Goal: Information Seeking & Learning: Find specific fact

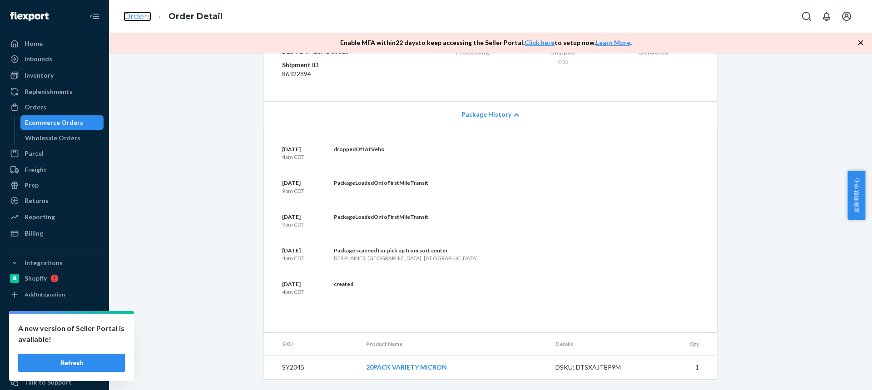
click at [141, 17] on link "Orders" at bounding box center [137, 16] width 28 height 10
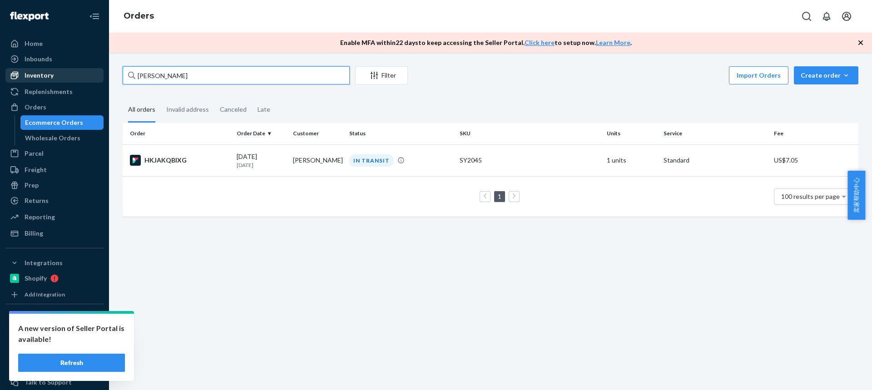
click at [92, 72] on div "Home Inbounds Shipping Plans Problems Inventory Products Replenishments Orders …" at bounding box center [436, 195] width 872 height 390
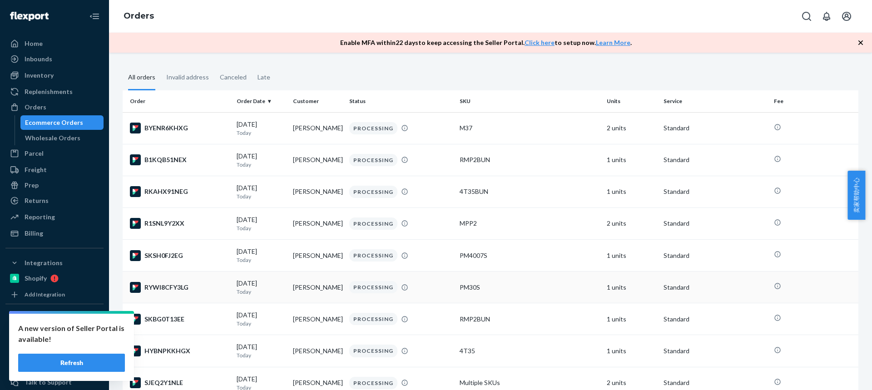
scroll to position [45, 0]
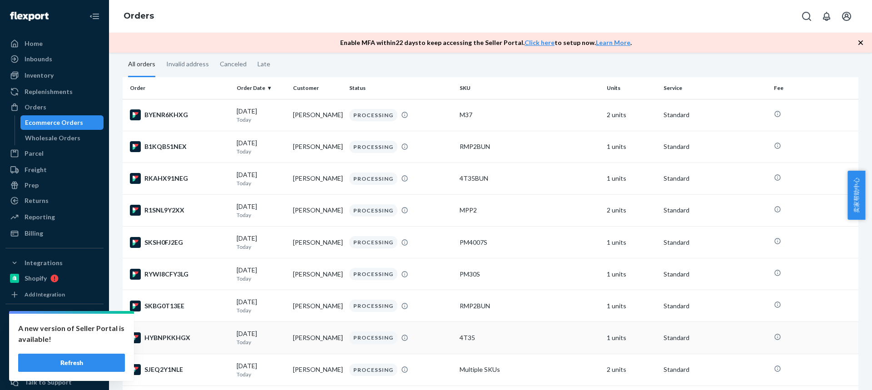
click at [313, 340] on td "[PERSON_NAME]" at bounding box center [317, 338] width 56 height 32
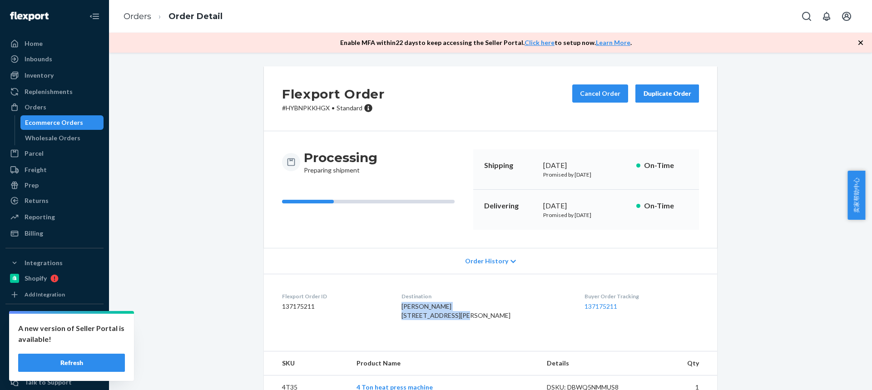
drag, startPoint x: 460, startPoint y: 312, endPoint x: 406, endPoint y: 310, distance: 54.1
click at [407, 311] on div "[PERSON_NAME] [STREET_ADDRESS][PERSON_NAME]" at bounding box center [485, 311] width 169 height 18
click at [450, 315] on span "[PERSON_NAME] [STREET_ADDRESS][PERSON_NAME]" at bounding box center [455, 310] width 109 height 17
drag, startPoint x: 455, startPoint y: 315, endPoint x: 373, endPoint y: 242, distance: 109.7
click at [407, 310] on span "[PERSON_NAME] [STREET_ADDRESS][PERSON_NAME]" at bounding box center [455, 310] width 109 height 17
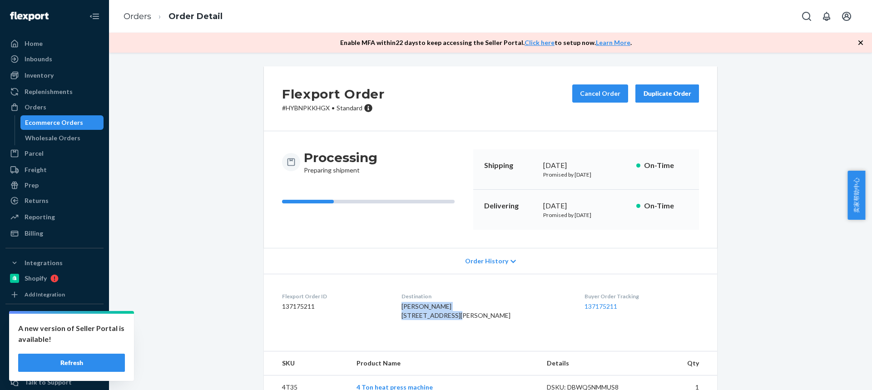
copy span "[PERSON_NAME] 6348 Treeridge T"
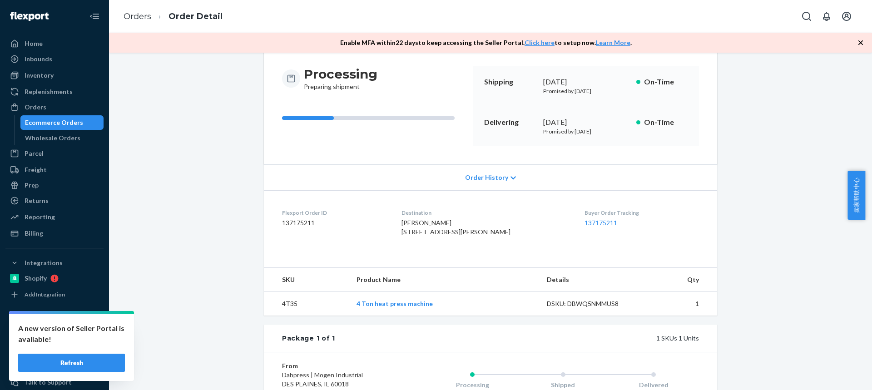
scroll to position [203, 0]
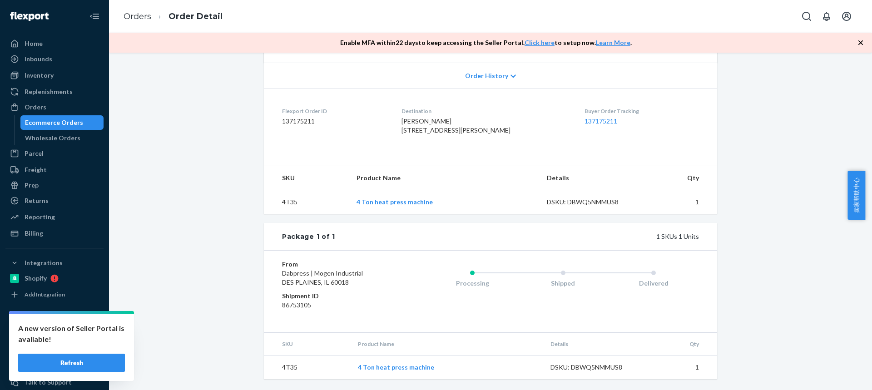
click at [286, 197] on td "4T35" at bounding box center [306, 202] width 85 height 24
copy td "4T35"
click at [137, 16] on link "Orders" at bounding box center [137, 16] width 28 height 10
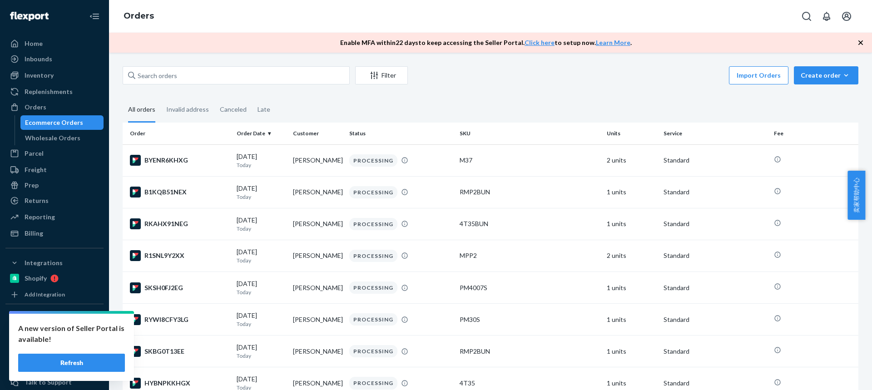
scroll to position [196, 0]
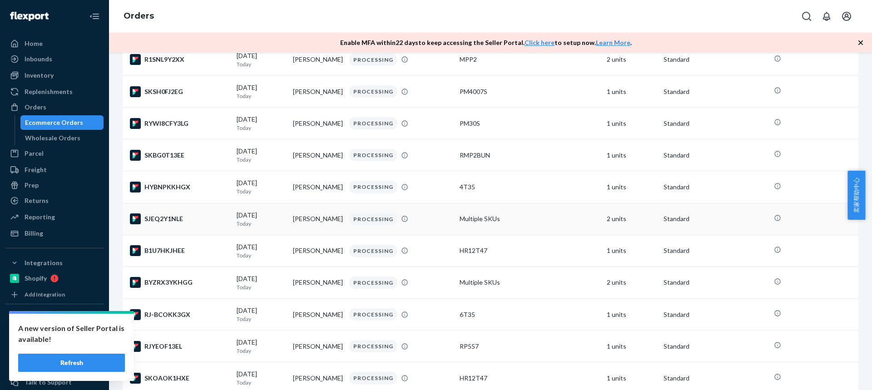
click at [310, 225] on td "[PERSON_NAME]" at bounding box center [317, 219] width 56 height 32
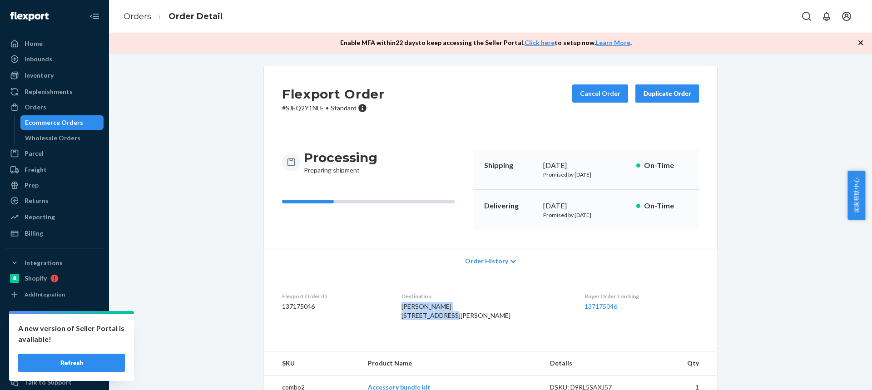
drag, startPoint x: 415, startPoint y: 312, endPoint x: 406, endPoint y: 310, distance: 9.7
click at [406, 311] on dl "Flexport Order ID 137175046 Destination [PERSON_NAME] [STREET_ADDRESS][PERSON_N…" at bounding box center [490, 308] width 453 height 68
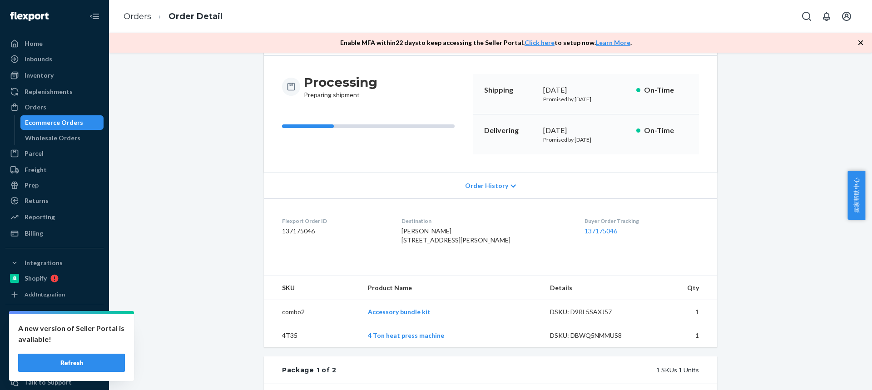
scroll to position [91, 0]
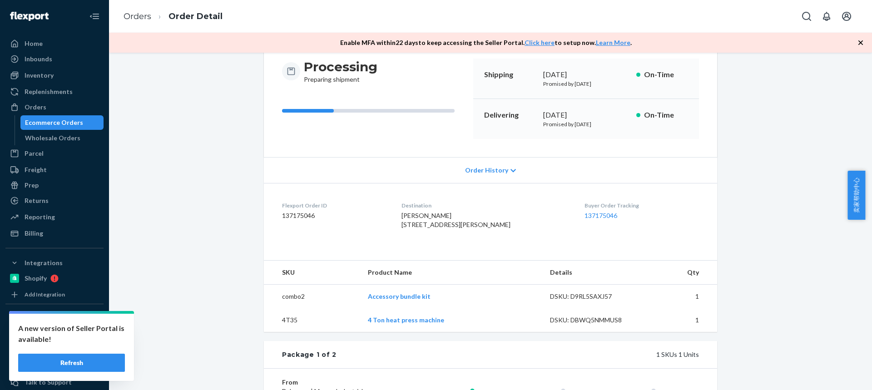
click at [287, 332] on td "4T35" at bounding box center [312, 320] width 97 height 24
copy td "4T35"
click at [145, 15] on link "Orders" at bounding box center [137, 16] width 28 height 10
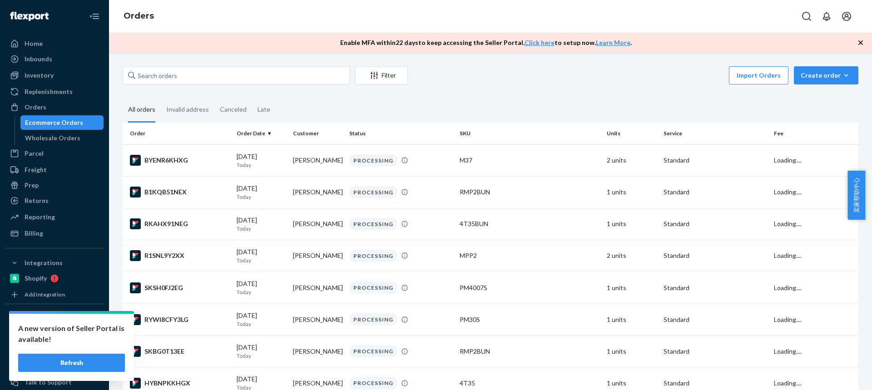
scroll to position [228, 0]
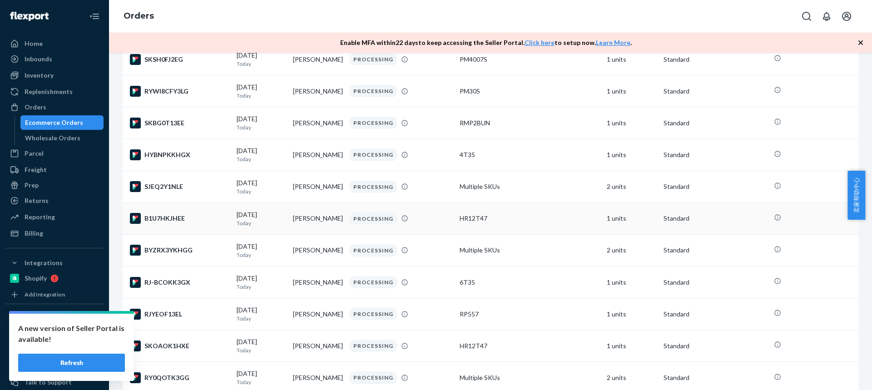
click at [314, 217] on td "[PERSON_NAME]" at bounding box center [317, 218] width 56 height 32
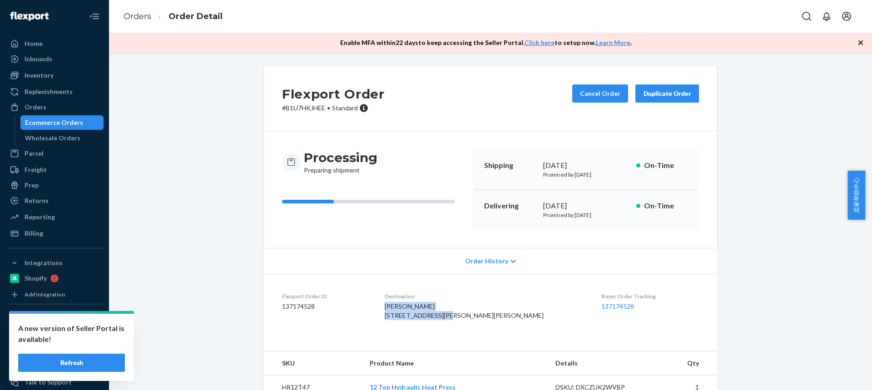
drag, startPoint x: 439, startPoint y: 318, endPoint x: 409, endPoint y: 310, distance: 30.6
click at [410, 309] on dl "Flexport Order ID 137174528 Destination [PERSON_NAME] [STREET_ADDRESS][PERSON_N…" at bounding box center [490, 308] width 453 height 68
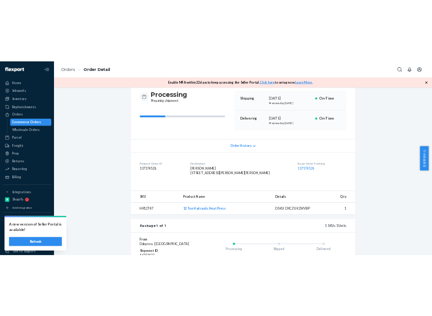
scroll to position [182, 0]
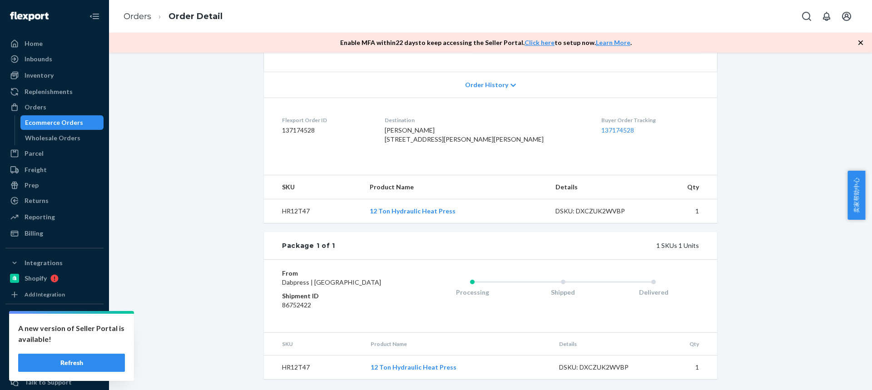
click at [301, 222] on td "HR12T47" at bounding box center [313, 211] width 99 height 24
copy td "HR12T47"
click at [134, 22] on li "Orders" at bounding box center [137, 17] width 28 height 12
click at [131, 16] on link "Orders" at bounding box center [137, 16] width 28 height 10
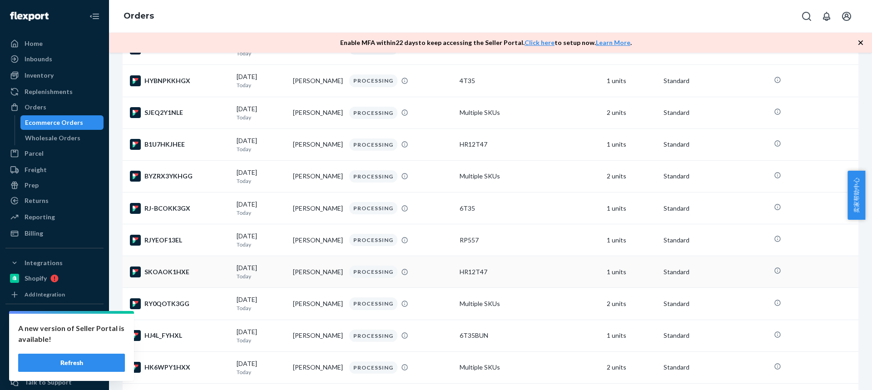
scroll to position [319, 0]
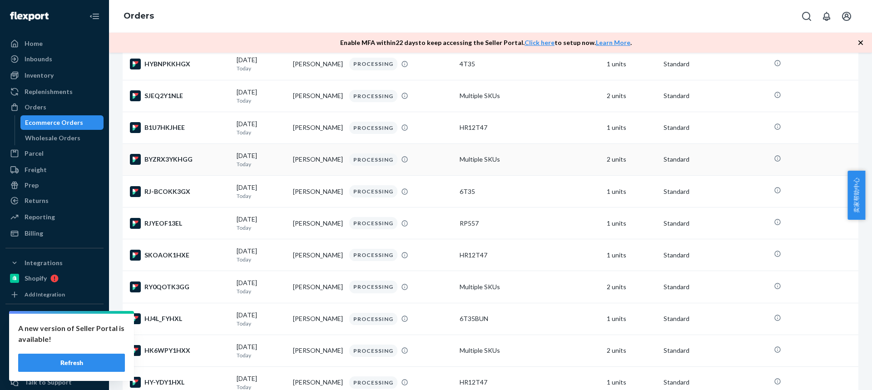
click at [302, 159] on td "[PERSON_NAME]" at bounding box center [317, 159] width 56 height 32
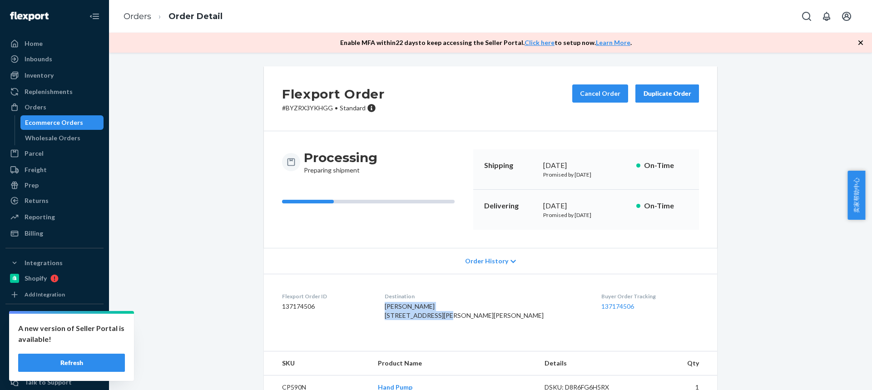
drag, startPoint x: 424, startPoint y: 311, endPoint x: 409, endPoint y: 309, distance: 15.0
click at [409, 310] on dl "Flexport Order ID 137174506 Destination [PERSON_NAME] [STREET_ADDRESS][PERSON_N…" at bounding box center [490, 308] width 453 height 68
copy span "[PERSON_NAME] [STREET_ADDRESS][PERSON_NAME][PERSON_NAME]"
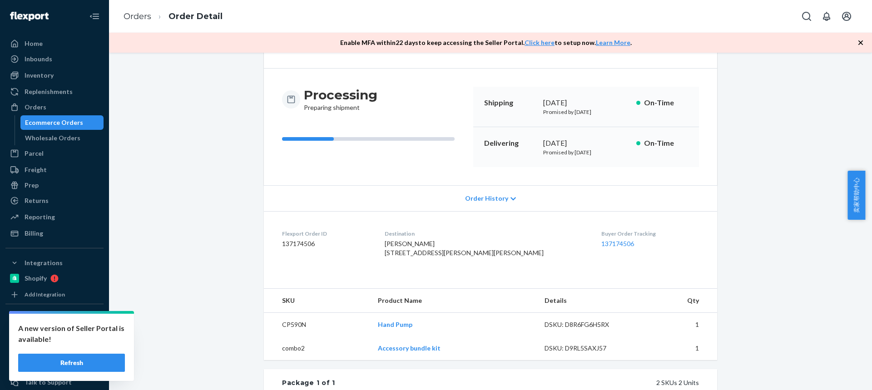
scroll to position [91, 0]
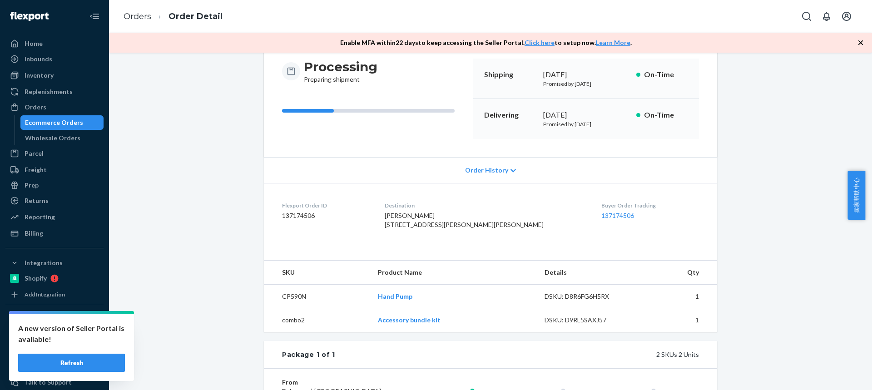
click at [287, 309] on td "CP590N" at bounding box center [317, 297] width 107 height 24
copy td "CP590N"
click at [138, 16] on link "Orders" at bounding box center [137, 16] width 28 height 10
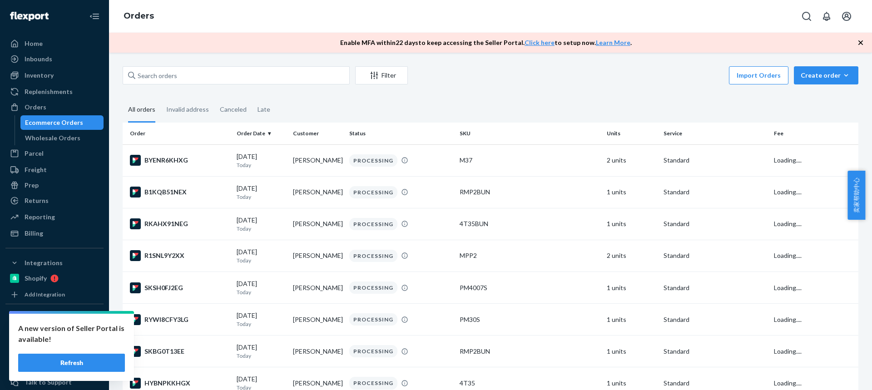
scroll to position [292, 0]
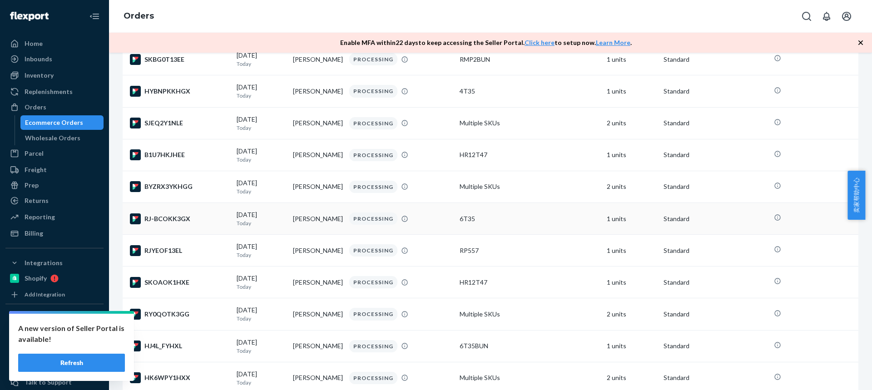
click at [311, 220] on td "[PERSON_NAME]" at bounding box center [317, 219] width 56 height 32
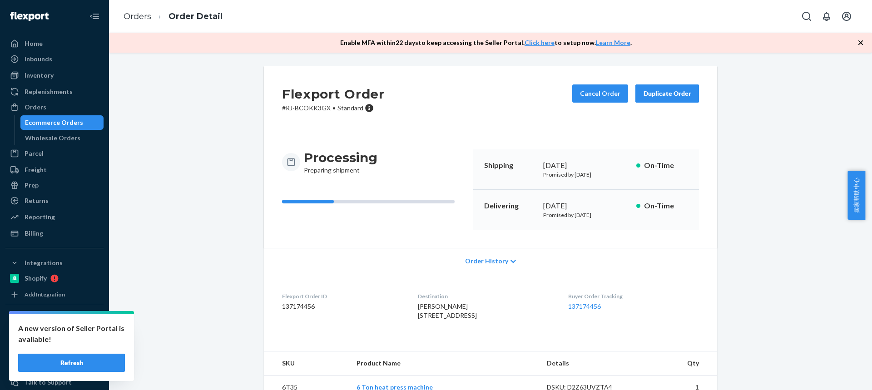
drag, startPoint x: 465, startPoint y: 310, endPoint x: 418, endPoint y: 313, distance: 47.8
click at [409, 306] on dl "Flexport Order ID 137174456 Destination [PERSON_NAME] [STREET_ADDRESS] Buyer Or…" at bounding box center [490, 308] width 453 height 68
drag, startPoint x: 444, startPoint y: 317, endPoint x: 406, endPoint y: 306, distance: 38.7
click at [406, 306] on dl "Flexport Order ID 137174456 Destination [PERSON_NAME] [STREET_ADDRESS] Buyer Or…" at bounding box center [490, 308] width 453 height 68
copy span "[PERSON_NAME] [STREET_ADDRESS][PERSON_NAME]"
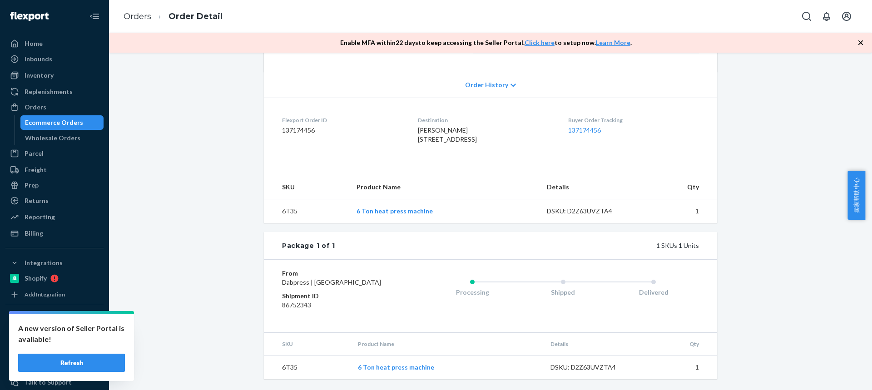
scroll to position [182, 0]
click at [286, 223] on td "6T35" at bounding box center [306, 211] width 85 height 24
copy td "6T35"
click at [142, 25] on ol "Orders Order Detail" at bounding box center [172, 16] width 113 height 27
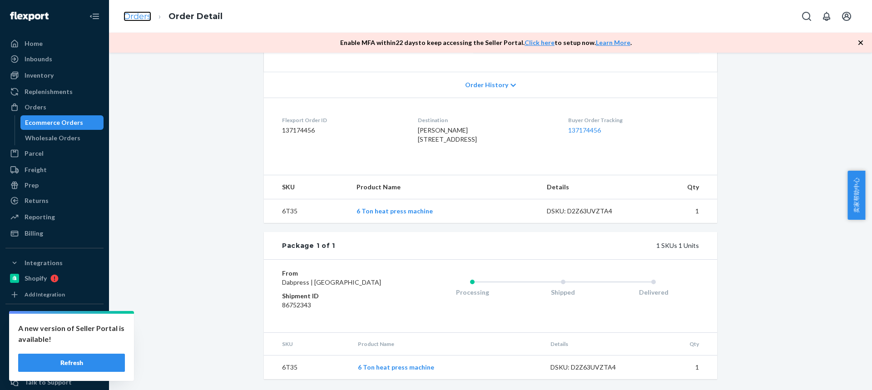
click at [136, 15] on link "Orders" at bounding box center [137, 16] width 28 height 10
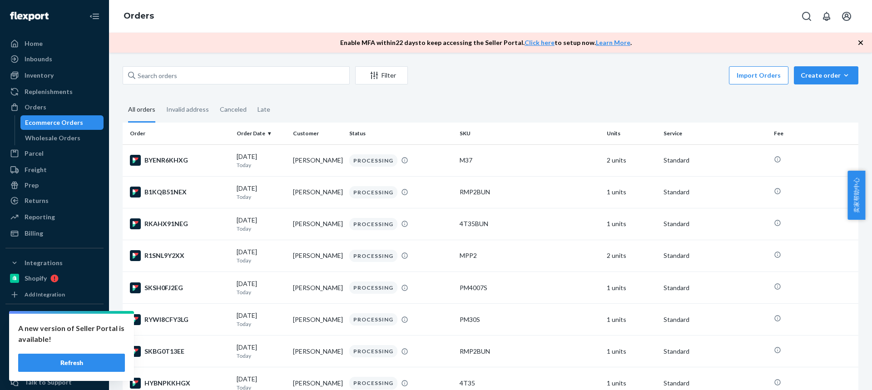
scroll to position [324, 0]
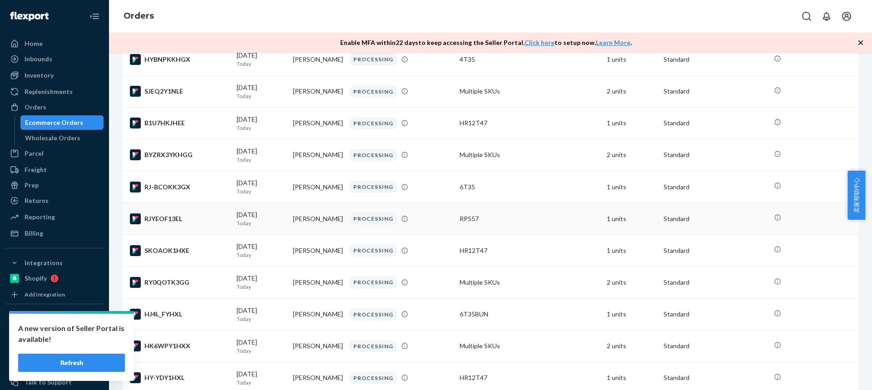
click at [310, 224] on td "[PERSON_NAME]" at bounding box center [317, 219] width 56 height 32
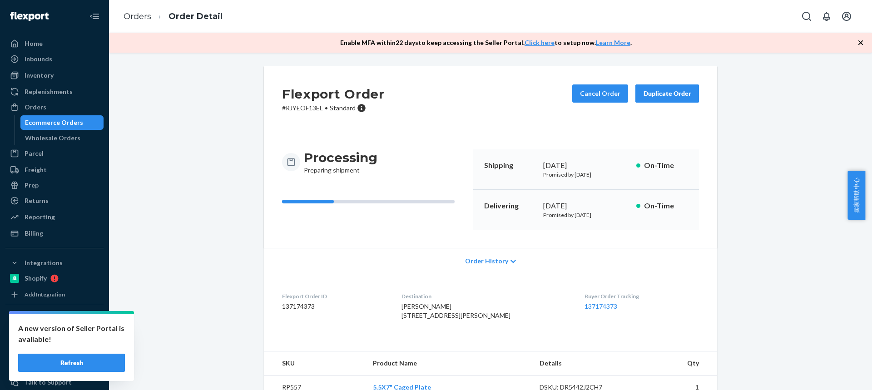
click at [401, 307] on dl "Flexport Order ID 137174373 Destination [PERSON_NAME] [STREET_ADDRESS][PERSON_N…" at bounding box center [490, 308] width 453 height 68
drag, startPoint x: 409, startPoint y: 314, endPoint x: 395, endPoint y: 301, distance: 18.6
click at [403, 306] on div "[PERSON_NAME] [STREET_ADDRESS][PERSON_NAME]" at bounding box center [485, 311] width 169 height 18
copy span "[PERSON_NAME] [STREET_ADDRESS][PERSON_NAME]"
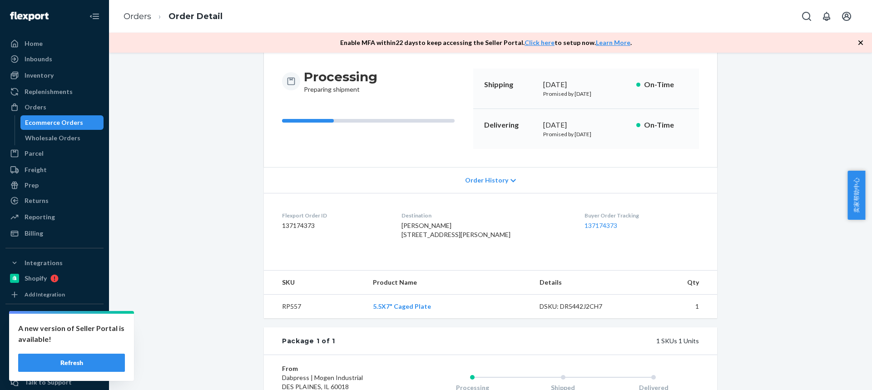
scroll to position [136, 0]
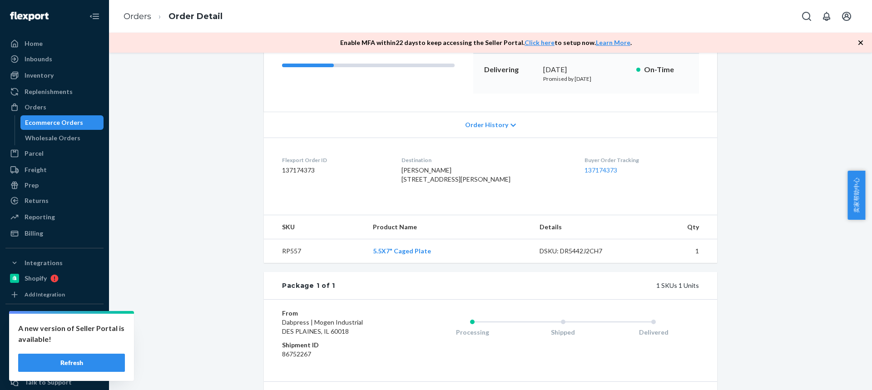
click at [287, 263] on td "RP557" at bounding box center [315, 251] width 102 height 24
copy td "RP557"
click at [142, 15] on link "Orders" at bounding box center [137, 16] width 28 height 10
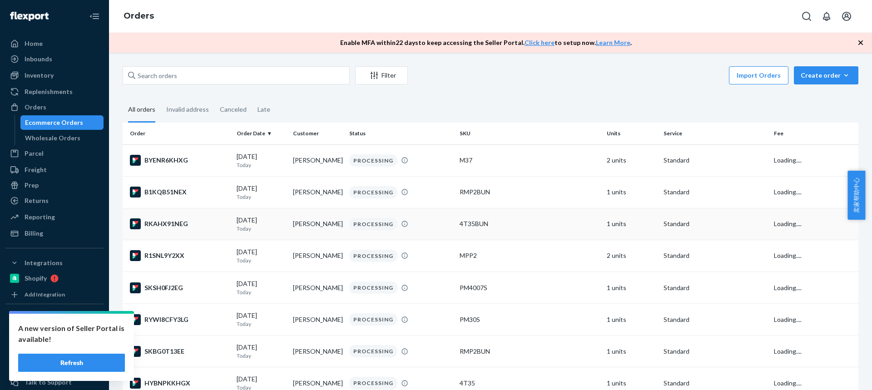
scroll to position [355, 0]
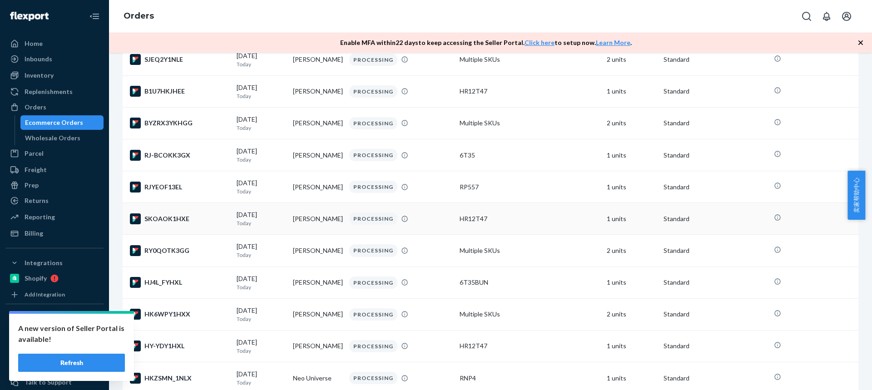
click at [314, 223] on td "[PERSON_NAME]" at bounding box center [317, 219] width 56 height 32
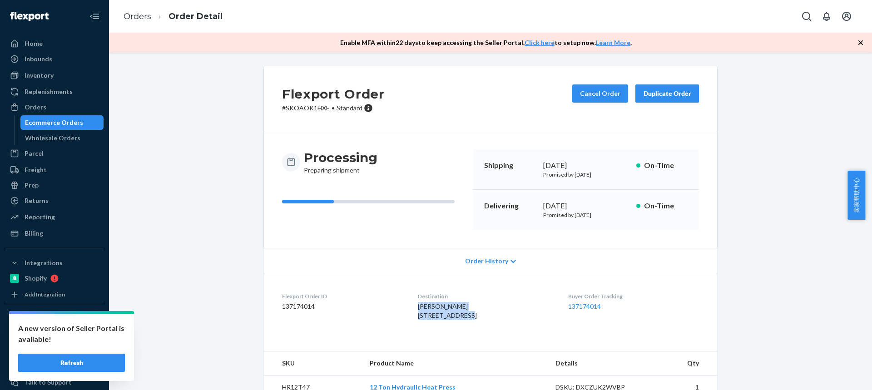
drag, startPoint x: 463, startPoint y: 313, endPoint x: 402, endPoint y: 303, distance: 61.6
click at [418, 304] on div "[PERSON_NAME] [STREET_ADDRESS]" at bounding box center [485, 311] width 135 height 18
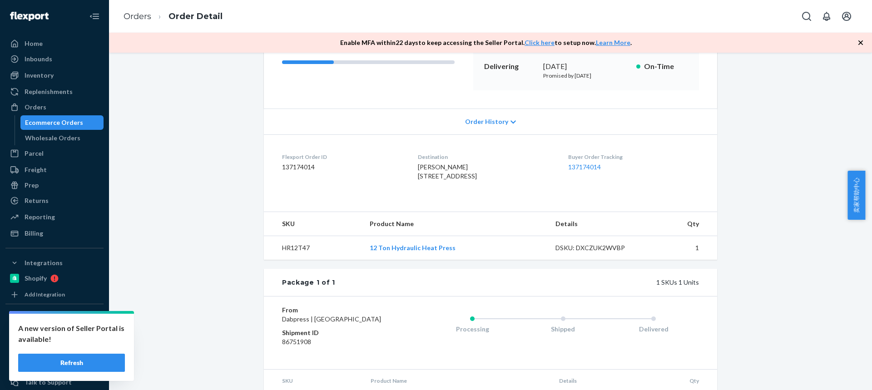
scroll to position [182, 0]
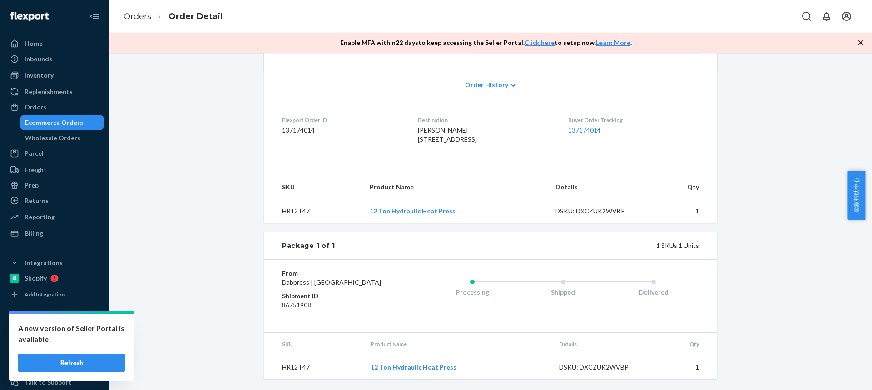
click at [294, 222] on td "HR12T47" at bounding box center [313, 211] width 99 height 24
click at [138, 15] on link "Orders" at bounding box center [137, 16] width 28 height 10
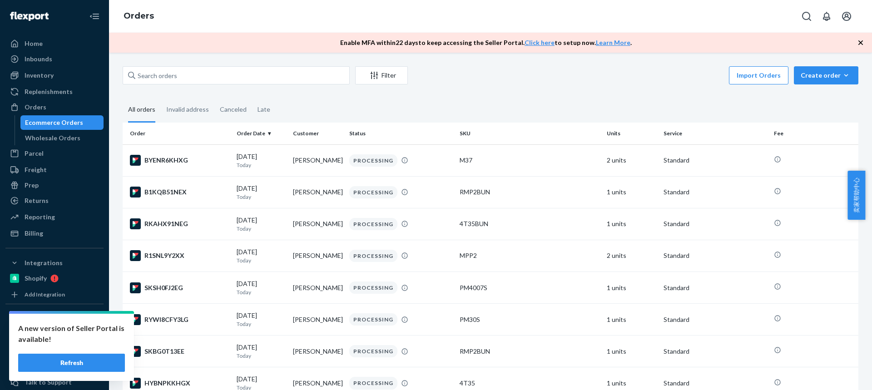
scroll to position [355, 0]
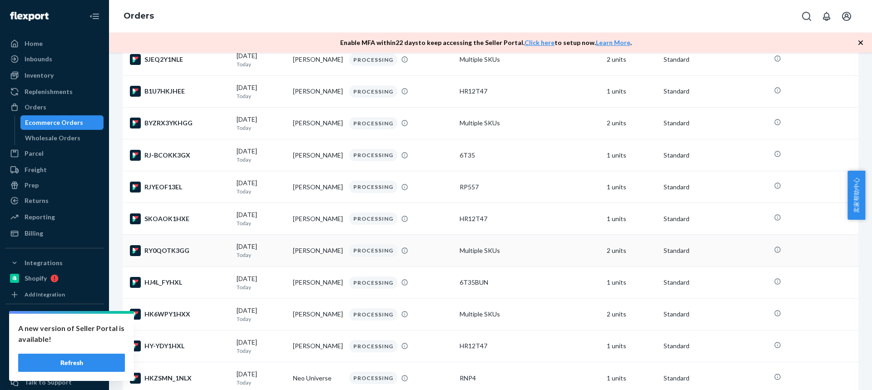
click at [305, 255] on td "[PERSON_NAME]" at bounding box center [317, 251] width 56 height 32
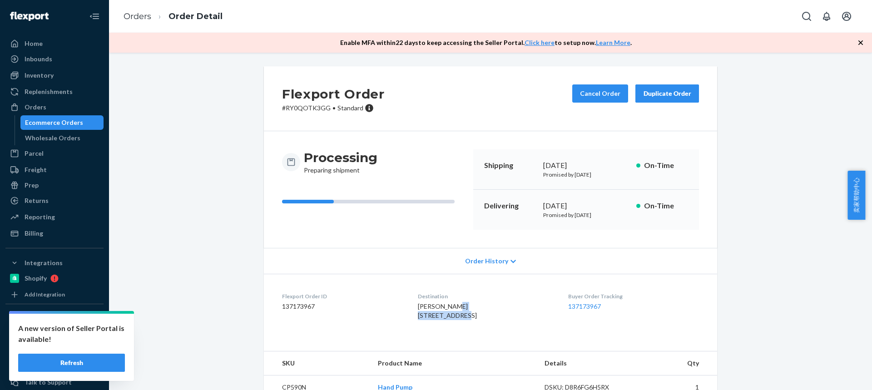
drag, startPoint x: 478, startPoint y: 311, endPoint x: 454, endPoint y: 319, distance: 25.4
click at [455, 319] on div "[PERSON_NAME] [STREET_ADDRESS]" at bounding box center [485, 311] width 135 height 18
drag, startPoint x: 417, startPoint y: 313, endPoint x: 437, endPoint y: 301, distance: 23.4
click at [460, 314] on dl "Flexport Order ID 137173967 Destination [PERSON_NAME] [STREET_ADDRESS] Buyer Or…" at bounding box center [490, 308] width 453 height 68
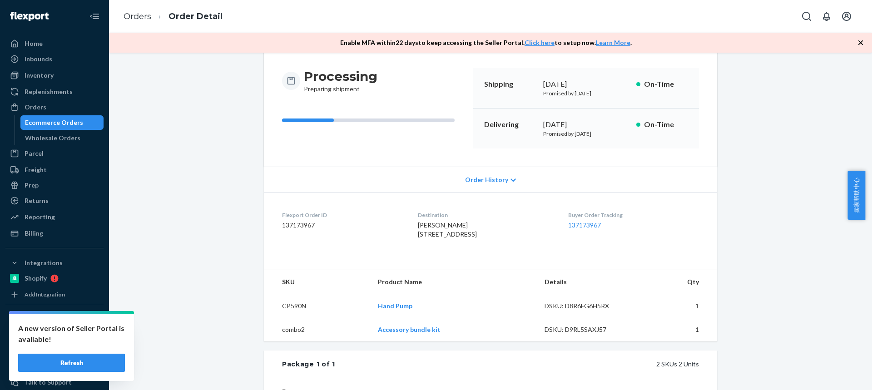
scroll to position [91, 0]
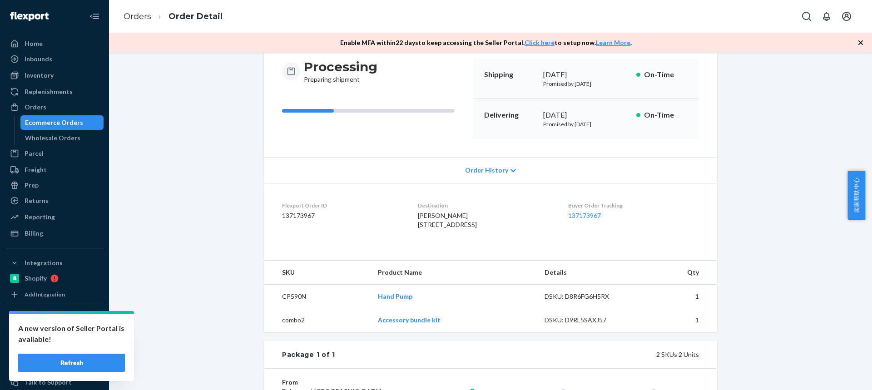
click at [293, 309] on td "CP590N" at bounding box center [317, 297] width 107 height 24
click at [146, 15] on link "Orders" at bounding box center [137, 16] width 28 height 10
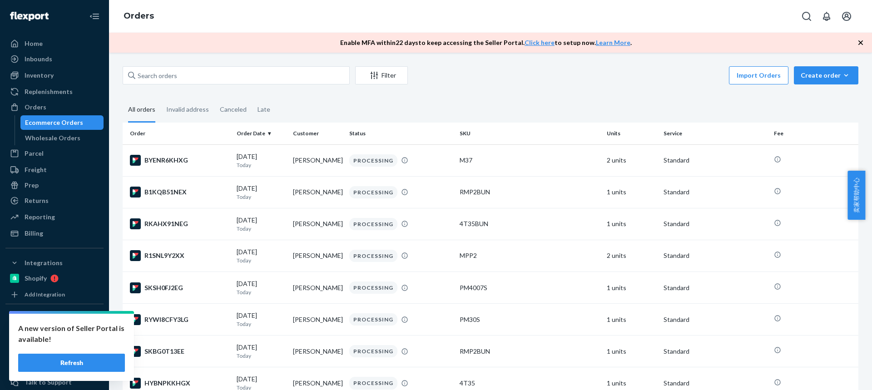
scroll to position [419, 0]
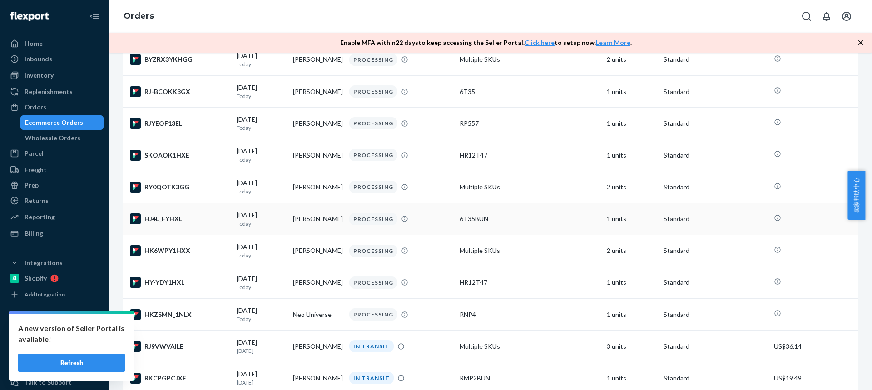
click at [289, 220] on td "[PERSON_NAME]" at bounding box center [317, 219] width 56 height 32
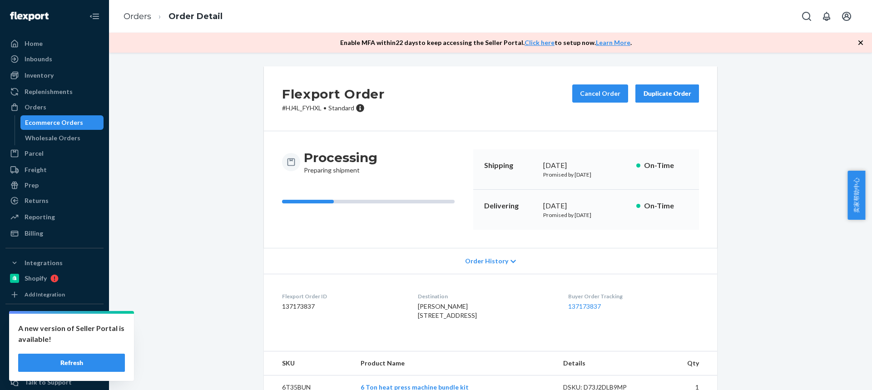
drag, startPoint x: 462, startPoint y: 316, endPoint x: 402, endPoint y: 307, distance: 60.5
click at [403, 310] on dl "Flexport Order ID 137173837 Destination [PERSON_NAME] [STREET_ADDRESS] Buyer Or…" at bounding box center [490, 308] width 453 height 68
click at [403, 307] on dl "Flexport Order ID 137173837 Destination [PERSON_NAME] [STREET_ADDRESS] Buyer Or…" at bounding box center [490, 308] width 453 height 68
drag, startPoint x: 408, startPoint y: 306, endPoint x: 403, endPoint y: 306, distance: 4.6
click at [418, 306] on span "[PERSON_NAME] [STREET_ADDRESS]" at bounding box center [447, 310] width 59 height 17
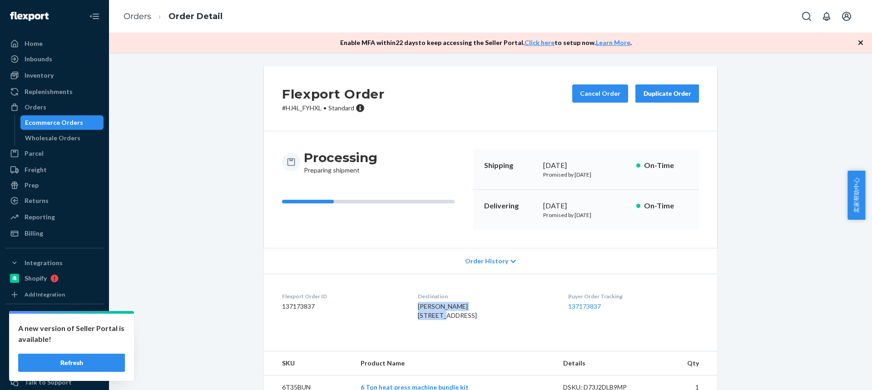
drag, startPoint x: 415, startPoint y: 309, endPoint x: 431, endPoint y: 315, distance: 16.8
click at [432, 315] on dl "Flexport Order ID 137173837 Destination [PERSON_NAME] [STREET_ADDRESS] Buyer Or…" at bounding box center [490, 308] width 453 height 68
drag, startPoint x: 422, startPoint y: 328, endPoint x: 469, endPoint y: 326, distance: 46.8
click at [469, 326] on dl "Flexport Order ID 137173837 Destination [PERSON_NAME] [STREET_ADDRESS] Buyer Or…" at bounding box center [490, 308] width 453 height 68
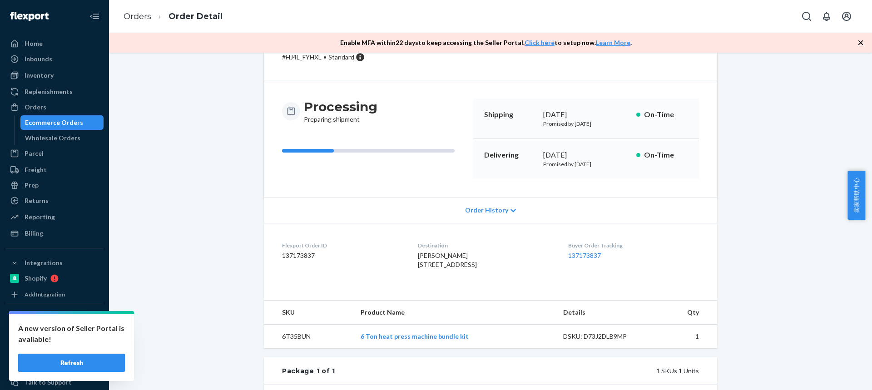
scroll to position [91, 0]
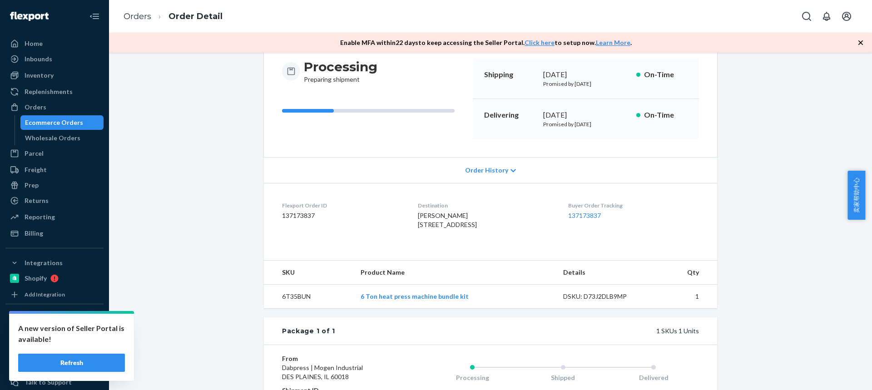
click at [297, 309] on td "6T35BUN" at bounding box center [308, 297] width 89 height 24
drag, startPoint x: 297, startPoint y: 310, endPoint x: 226, endPoint y: 165, distance: 161.6
click at [297, 309] on td "6T35BUN" at bounding box center [308, 297] width 89 height 24
click at [294, 309] on td "6T35BUN" at bounding box center [308, 297] width 89 height 24
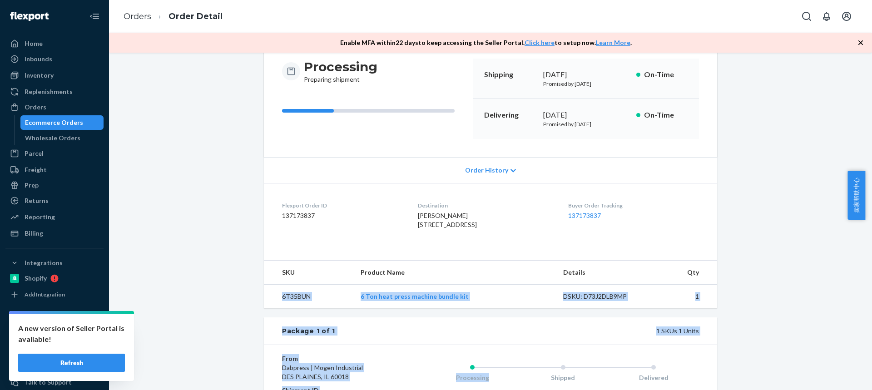
drag, startPoint x: 294, startPoint y: 315, endPoint x: 488, endPoint y: 396, distance: 210.4
click at [294, 315] on div "Flexport Order # HJ4L_FYHXL • Standard Cancel Order Duplicate Order Processing …" at bounding box center [490, 224] width 453 height 498
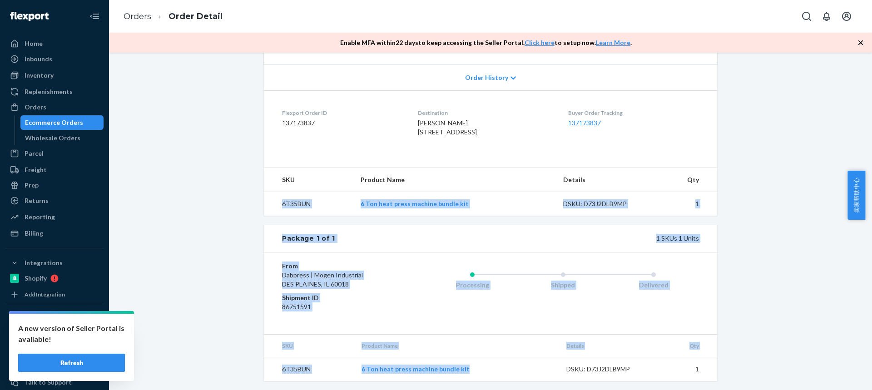
click at [306, 216] on td "6T35BUN" at bounding box center [308, 204] width 89 height 24
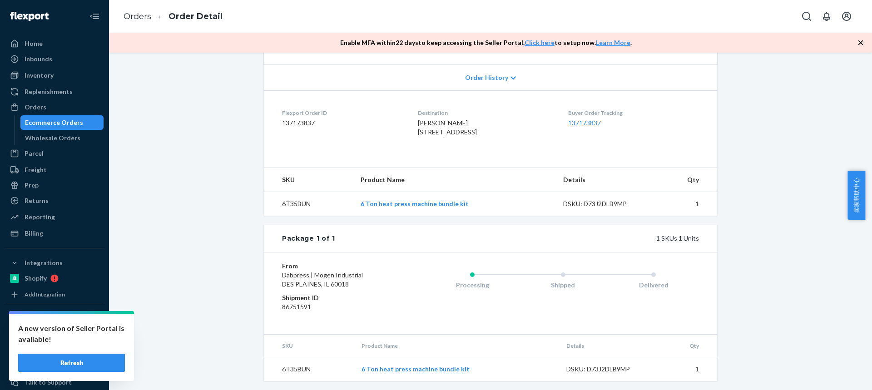
click at [297, 216] on td "6T35BUN" at bounding box center [308, 204] width 89 height 24
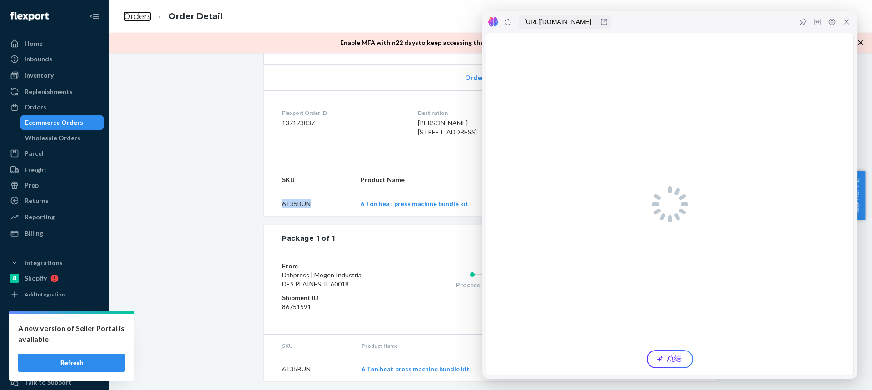
scroll to position [0, 0]
click at [848, 18] on icon at bounding box center [846, 21] width 7 height 7
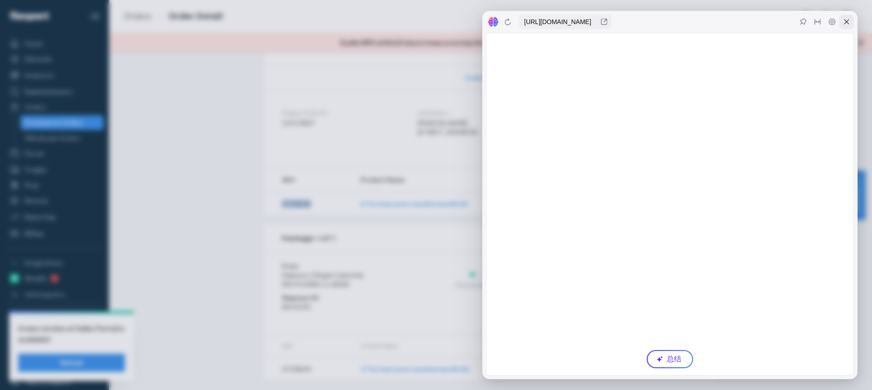
click at [845, 21] on icon at bounding box center [846, 21] width 7 height 7
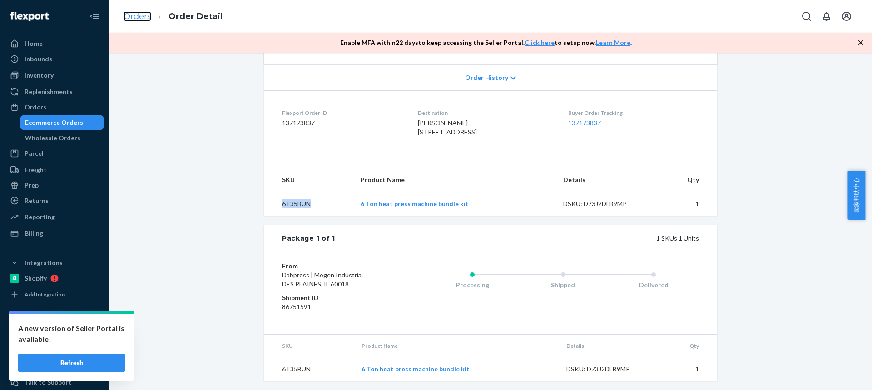
click at [127, 17] on link "Orders" at bounding box center [137, 16] width 28 height 10
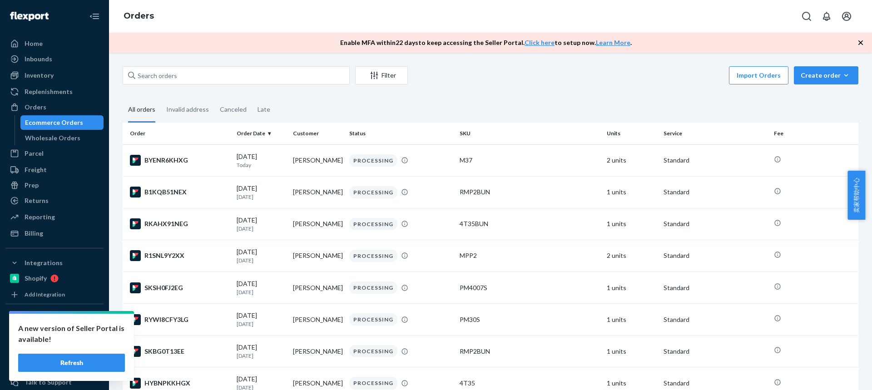
scroll to position [451, 0]
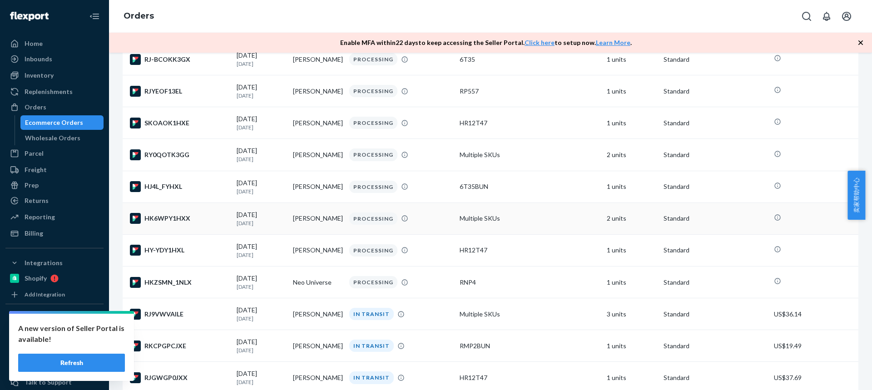
click at [302, 223] on td "[PERSON_NAME]" at bounding box center [317, 218] width 56 height 32
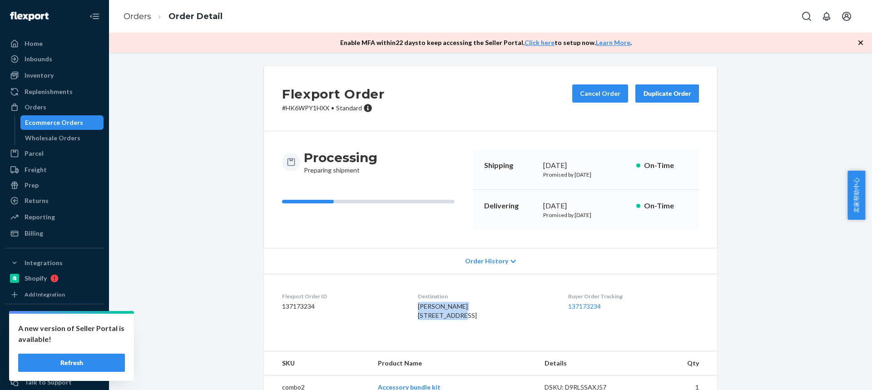
drag, startPoint x: 412, startPoint y: 316, endPoint x: 405, endPoint y: 307, distance: 10.7
click at [406, 307] on dl "Flexport Order ID 137173234 Destination [PERSON_NAME] [STREET_ADDRESS] Buyer Or…" at bounding box center [490, 308] width 453 height 68
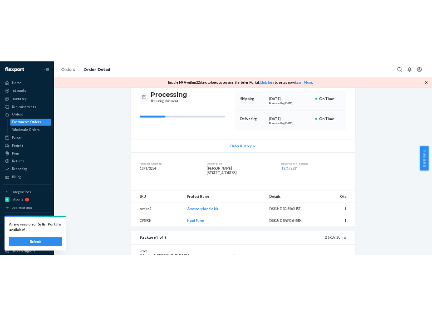
scroll to position [91, 0]
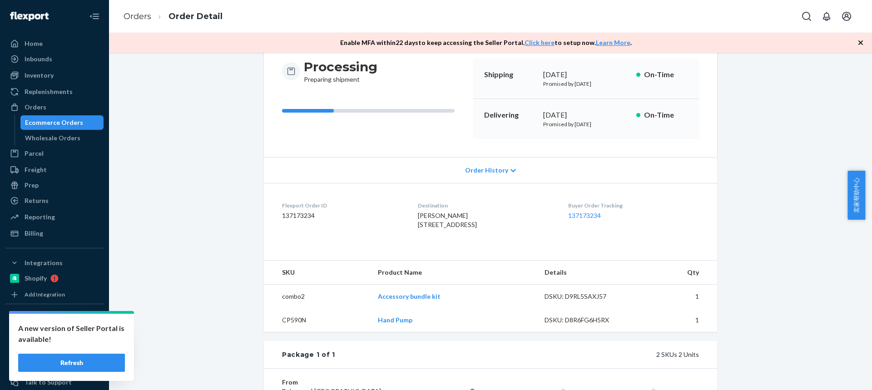
click at [285, 332] on td "CP590N" at bounding box center [317, 320] width 107 height 24
drag, startPoint x: 386, startPoint y: 320, endPoint x: 390, endPoint y: 299, distance: 21.3
click at [400, 309] on td "Accessory bundle kit" at bounding box center [453, 297] width 167 height 24
click at [357, 309] on td "combo2" at bounding box center [317, 297] width 107 height 24
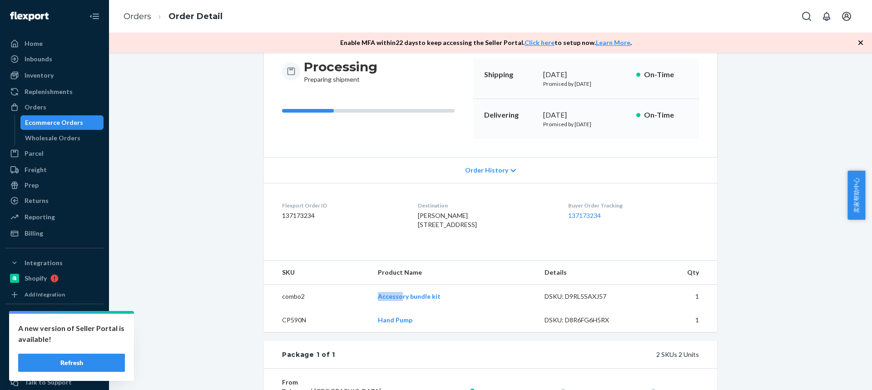
drag, startPoint x: 393, startPoint y: 318, endPoint x: 404, endPoint y: 319, distance: 11.4
click at [404, 309] on td "Accessory bundle kit" at bounding box center [453, 297] width 167 height 24
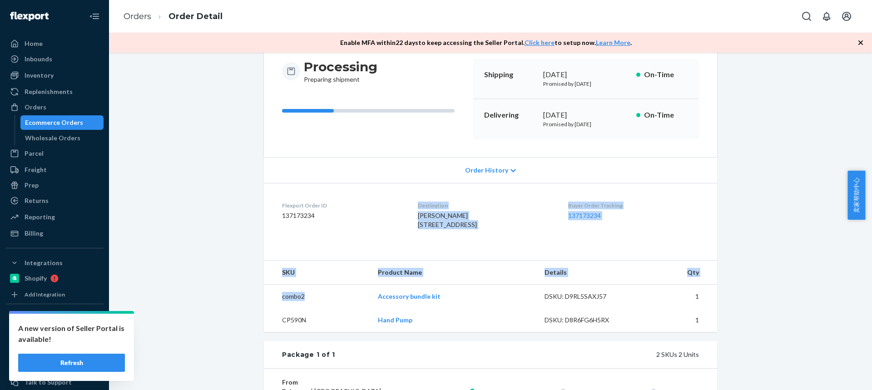
click at [351, 309] on td "combo2" at bounding box center [317, 297] width 107 height 24
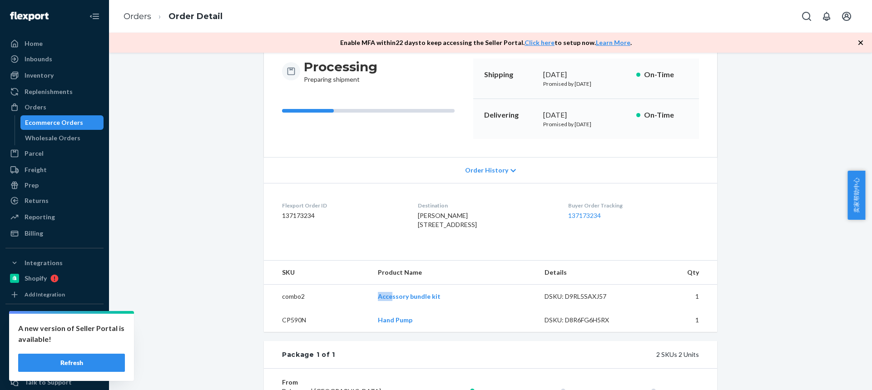
drag, startPoint x: 369, startPoint y: 317, endPoint x: 395, endPoint y: 319, distance: 25.9
click at [369, 309] on td "combo2" at bounding box center [317, 297] width 107 height 24
click at [366, 309] on td "combo2" at bounding box center [317, 297] width 107 height 24
drag, startPoint x: 386, startPoint y: 319, endPoint x: 399, endPoint y: 319, distance: 12.3
click at [399, 309] on tr "combo2 Accessory bundle kit DSKU: D9RL5SAXJ57 1" at bounding box center [490, 297] width 453 height 24
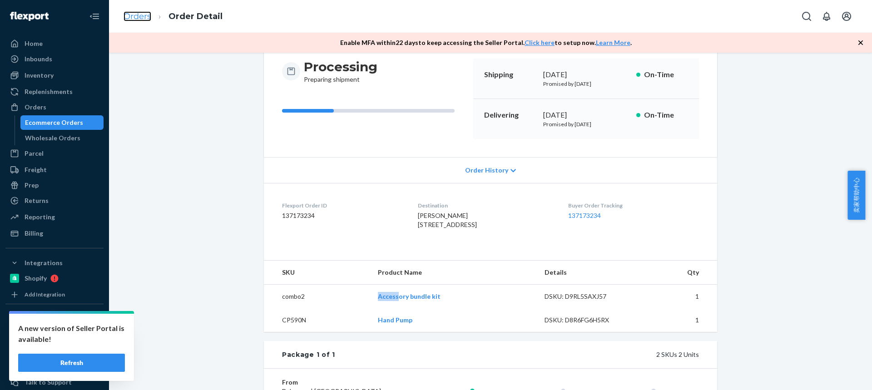
click at [131, 15] on link "Orders" at bounding box center [137, 16] width 28 height 10
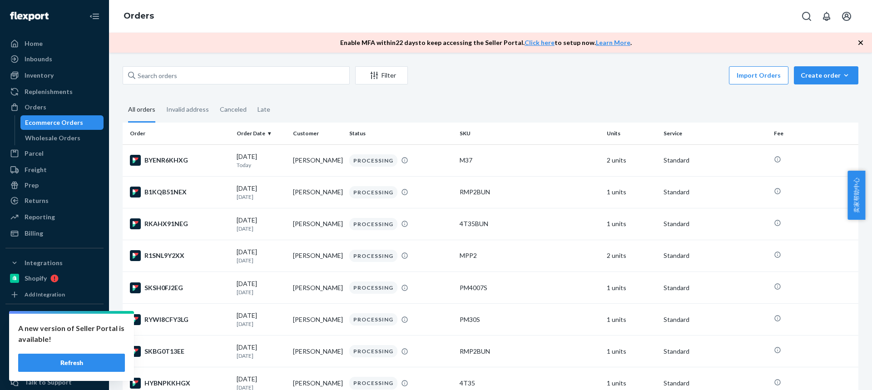
scroll to position [451, 0]
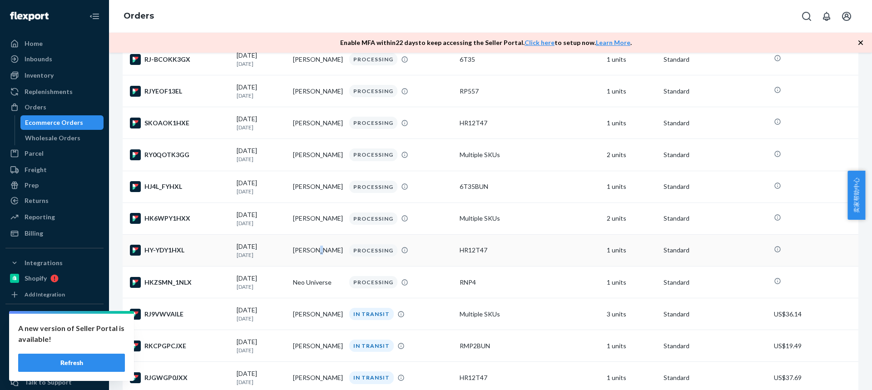
click at [314, 260] on td "[PERSON_NAME]" at bounding box center [317, 250] width 56 height 32
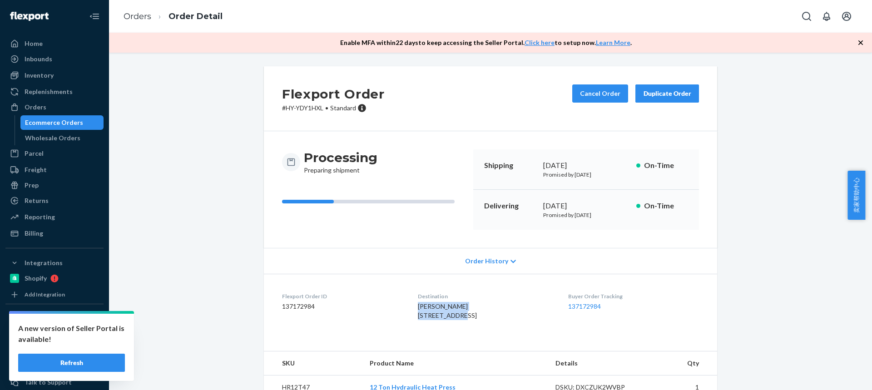
drag, startPoint x: 448, startPoint y: 317, endPoint x: 409, endPoint y: 309, distance: 40.0
click at [418, 309] on div "[PERSON_NAME] [STREET_ADDRESS]" at bounding box center [485, 311] width 135 height 18
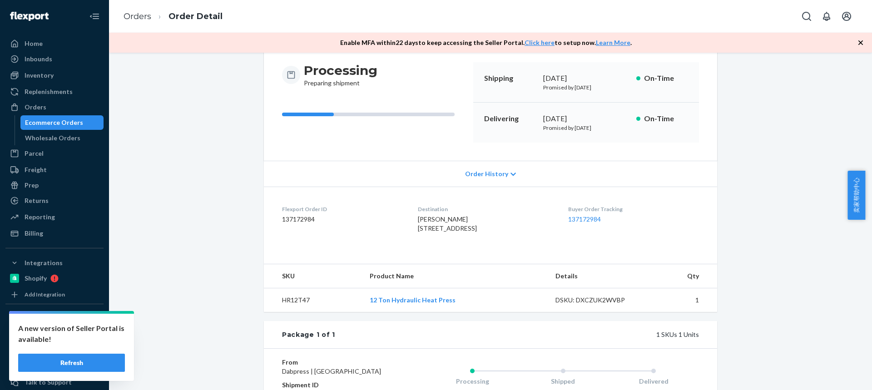
scroll to position [91, 0]
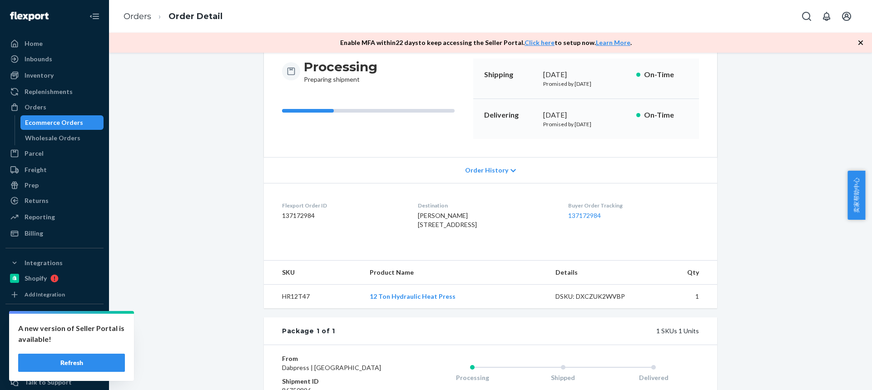
click at [291, 309] on td "HR12T47" at bounding box center [313, 297] width 99 height 24
click at [133, 16] on link "Orders" at bounding box center [137, 16] width 28 height 10
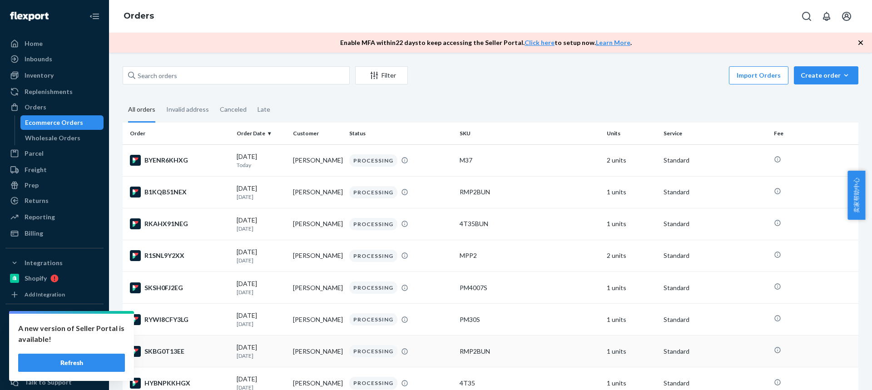
click at [285, 353] on td "[DATE] [DATE]" at bounding box center [261, 351] width 56 height 32
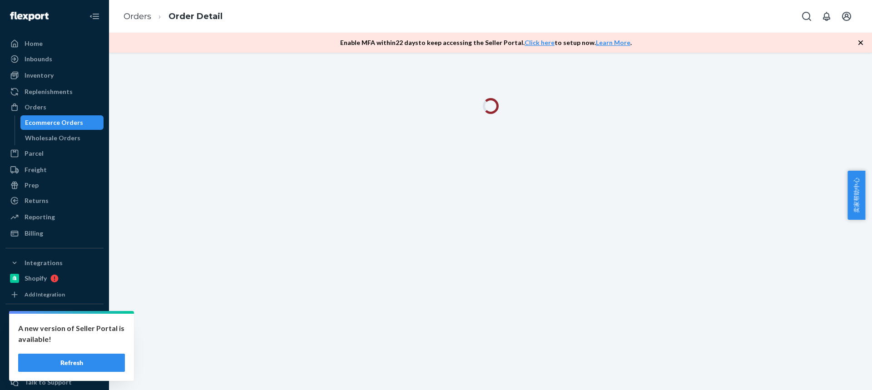
click at [857, 44] on icon "button" at bounding box center [860, 42] width 9 height 9
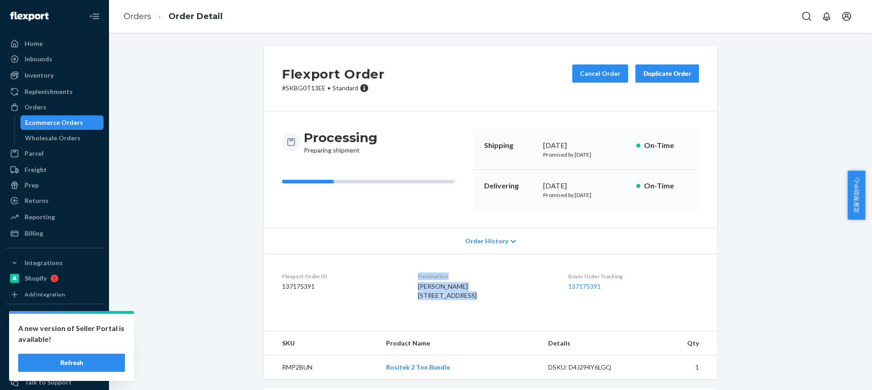
drag, startPoint x: 464, startPoint y: 294, endPoint x: 400, endPoint y: 290, distance: 64.1
click at [401, 291] on dl "Flexport Order ID 137175391 Destination [PERSON_NAME] [STREET_ADDRESS][PERSON_N…" at bounding box center [490, 288] width 453 height 68
click at [395, 291] on dl "Flexport Order ID 137175391 Destination [PERSON_NAME] [STREET_ADDRESS][PERSON_N…" at bounding box center [490, 288] width 453 height 68
drag, startPoint x: 424, startPoint y: 296, endPoint x: 445, endPoint y: 296, distance: 20.4
click at [448, 296] on dl "Flexport Order ID 137175391 Destination [PERSON_NAME] [STREET_ADDRESS][PERSON_N…" at bounding box center [490, 288] width 453 height 68
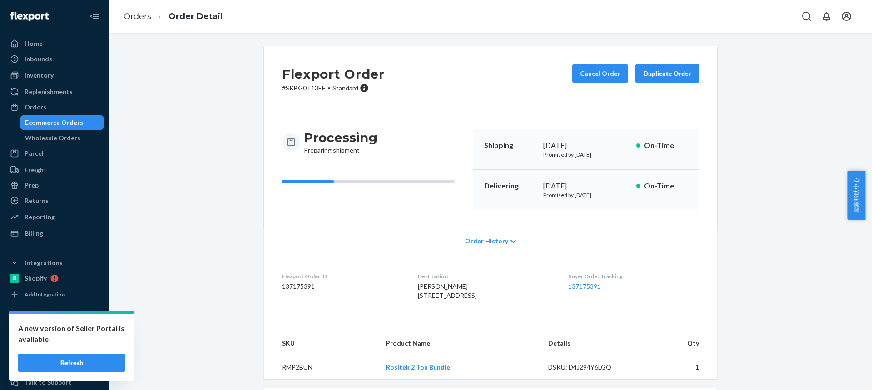
drag, startPoint x: 469, startPoint y: 306, endPoint x: 487, endPoint y: 305, distance: 17.3
click at [488, 300] on div "[PERSON_NAME] [STREET_ADDRESS]" at bounding box center [485, 291] width 135 height 18
click at [140, 16] on link "Orders" at bounding box center [137, 16] width 28 height 10
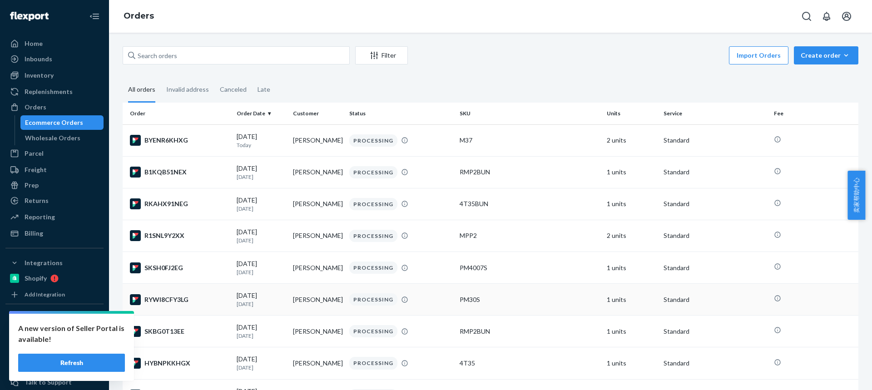
click at [306, 302] on td "[PERSON_NAME]" at bounding box center [317, 300] width 56 height 32
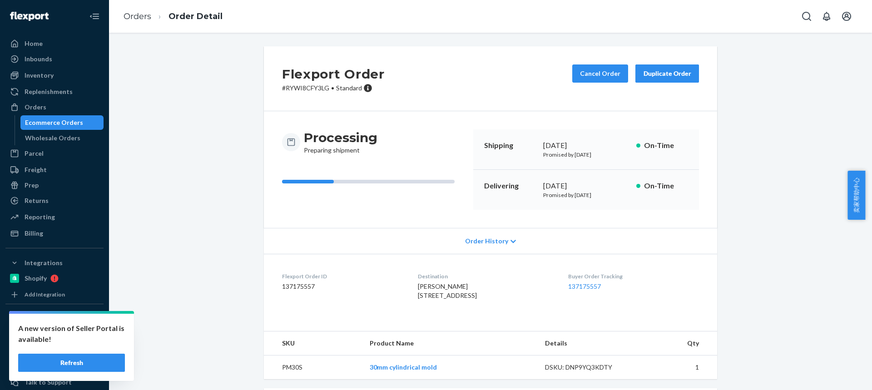
drag, startPoint x: 415, startPoint y: 296, endPoint x: 486, endPoint y: 297, distance: 70.4
click at [486, 298] on dl "Flexport Order ID 137175557 Destination [PERSON_NAME] [STREET_ADDRESS] Buyer Or…" at bounding box center [490, 288] width 453 height 68
click at [437, 299] on span "[PERSON_NAME] [STREET_ADDRESS]" at bounding box center [447, 290] width 59 height 17
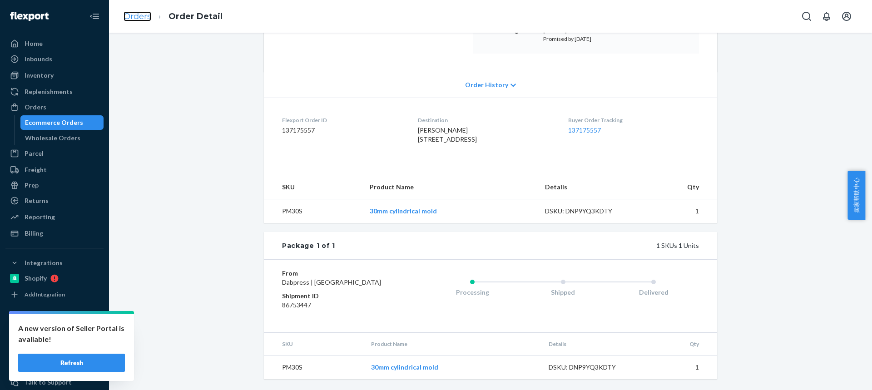
click at [138, 15] on link "Orders" at bounding box center [137, 16] width 28 height 10
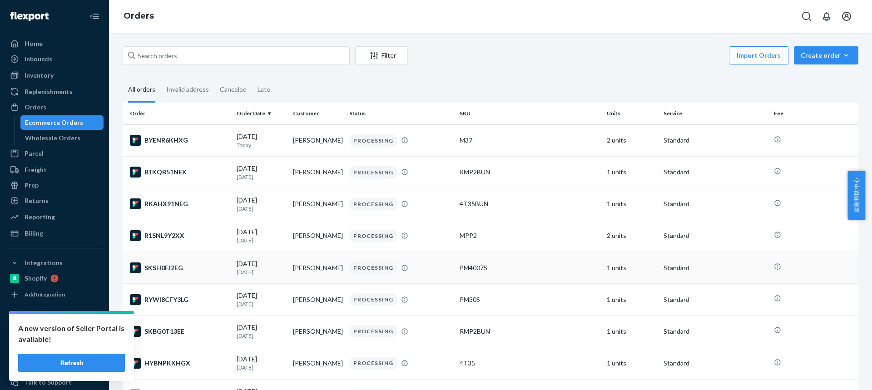
click at [276, 266] on div "[DATE] [DATE]" at bounding box center [261, 267] width 49 height 17
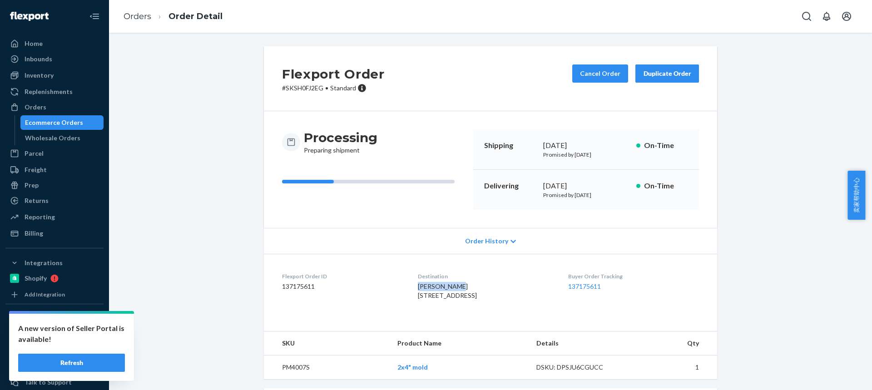
drag, startPoint x: 434, startPoint y: 293, endPoint x: 441, endPoint y: 237, distance: 56.3
click at [459, 294] on dl "Flexport Order ID 137175611 Destination [PERSON_NAME] [STREET_ADDRESS] Buyer Or…" at bounding box center [490, 288] width 453 height 68
click at [402, 304] on dl "Flexport Order ID 137175611 Destination [PERSON_NAME] [STREET_ADDRESS] Buyer Or…" at bounding box center [490, 288] width 453 height 68
drag, startPoint x: 432, startPoint y: 294, endPoint x: 457, endPoint y: 294, distance: 24.5
click at [457, 295] on dl "Flexport Order ID 137175611 Destination [PERSON_NAME] [STREET_ADDRESS] Buyer Or…" at bounding box center [490, 288] width 453 height 68
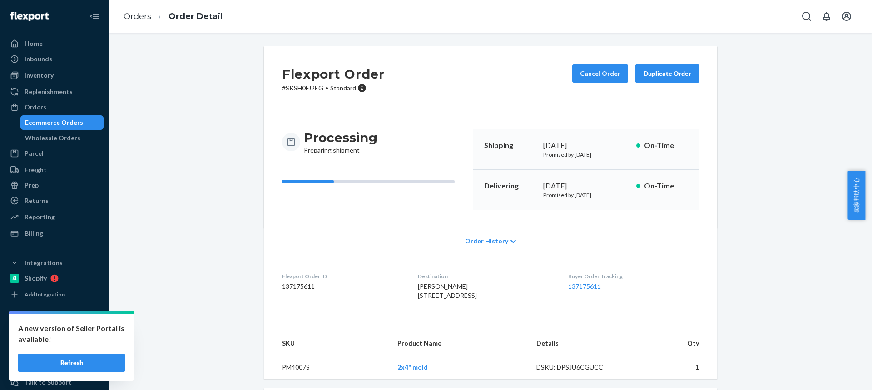
click at [441, 299] on span "[PERSON_NAME] [STREET_ADDRESS]" at bounding box center [447, 290] width 59 height 17
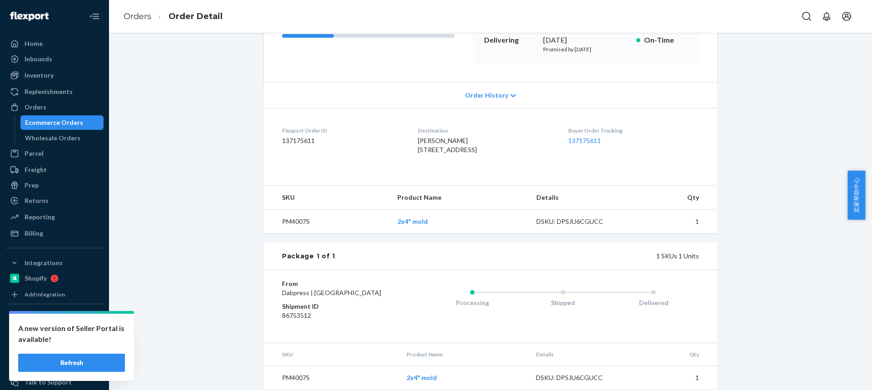
scroll to position [45, 0]
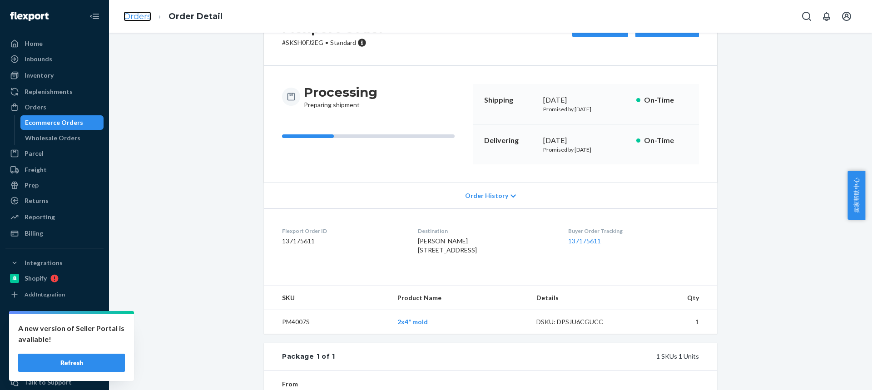
click at [138, 18] on link "Orders" at bounding box center [137, 16] width 28 height 10
